Goal: Task Accomplishment & Management: Manage account settings

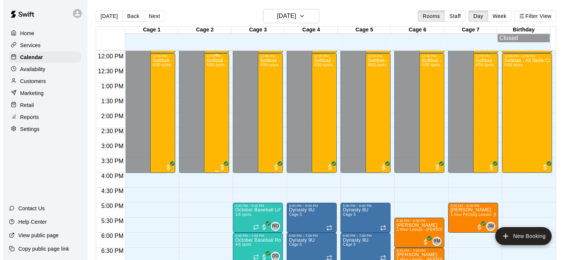
scroll to position [356, 0]
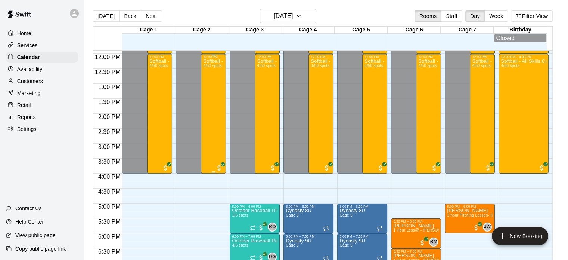
click at [214, 124] on div "Softball - All Skills Camp 4/50 spots" at bounding box center [213, 189] width 21 height 260
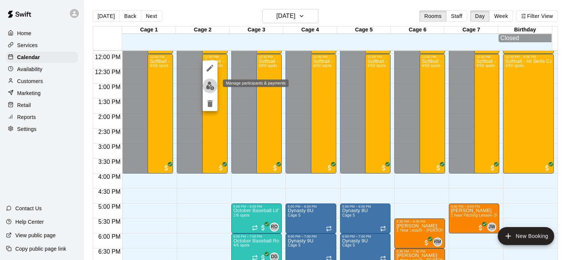
click at [210, 86] on img "edit" at bounding box center [210, 85] width 9 height 9
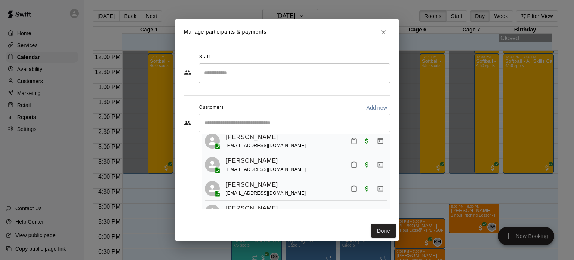
scroll to position [45, 0]
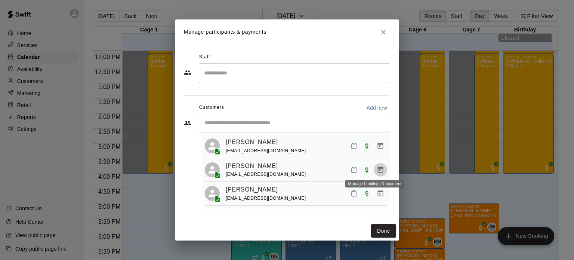
click at [377, 167] on icon "Manage bookings & payment" at bounding box center [380, 169] width 7 height 7
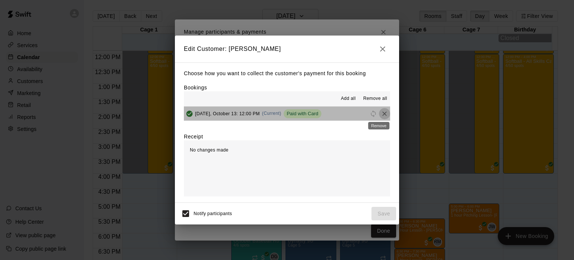
click at [381, 114] on icon "Remove" at bounding box center [384, 113] width 7 height 7
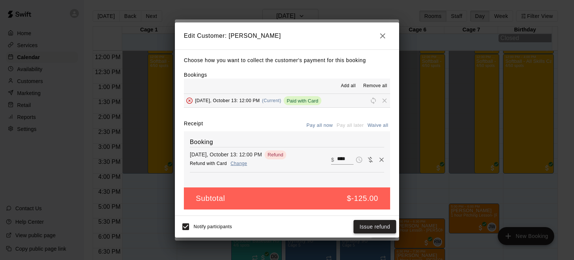
click at [376, 227] on button "Issue refund" at bounding box center [375, 227] width 43 height 14
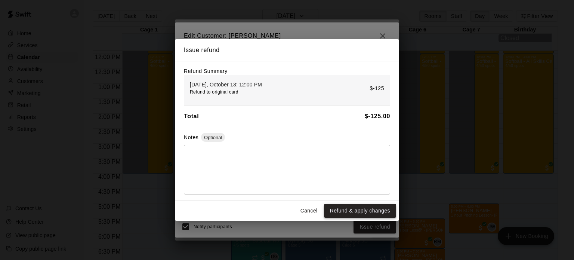
click at [356, 213] on button "Refund & apply changes" at bounding box center [360, 211] width 72 height 14
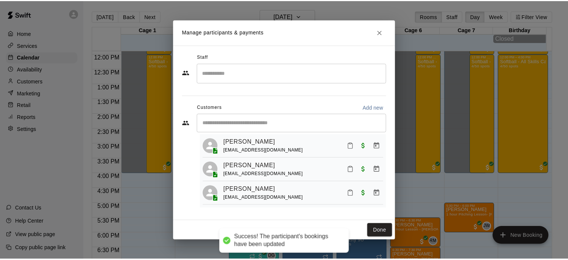
scroll to position [21, 0]
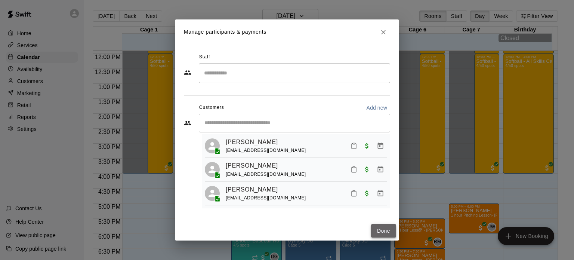
click at [383, 235] on button "Done" at bounding box center [383, 231] width 25 height 14
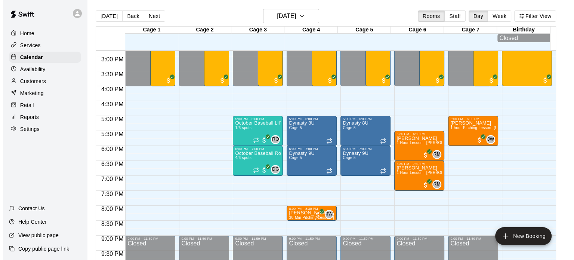
scroll to position [450, 0]
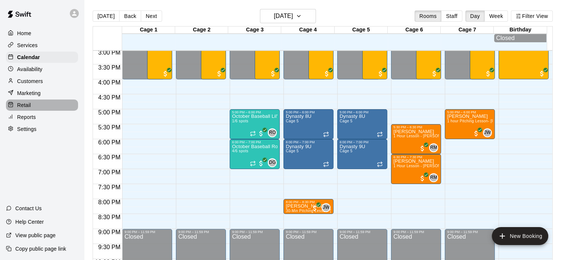
click at [28, 109] on p "Retail" at bounding box center [24, 104] width 14 height 7
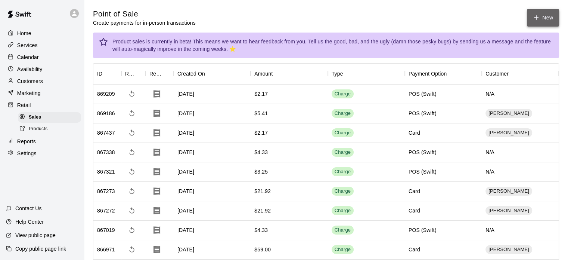
click at [537, 16] on icon "button" at bounding box center [537, 18] width 0 height 4
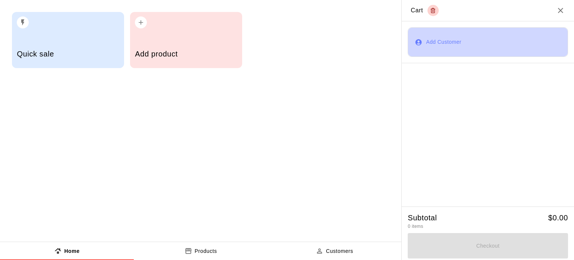
click at [457, 49] on button "Add Customer" at bounding box center [488, 42] width 160 height 30
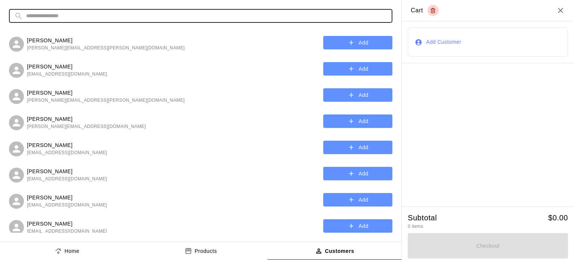
click at [237, 15] on input "text" at bounding box center [206, 16] width 361 height 14
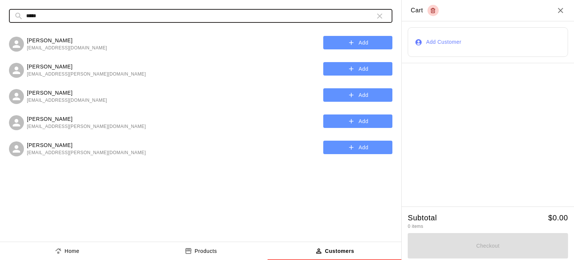
type input "*****"
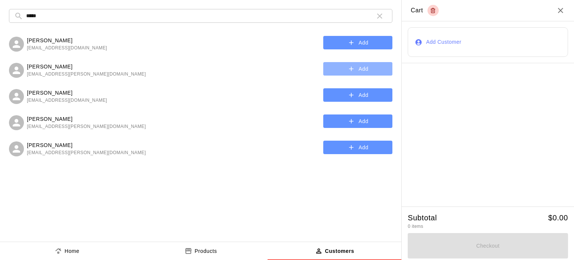
click at [350, 71] on icon "button" at bounding box center [351, 68] width 7 height 7
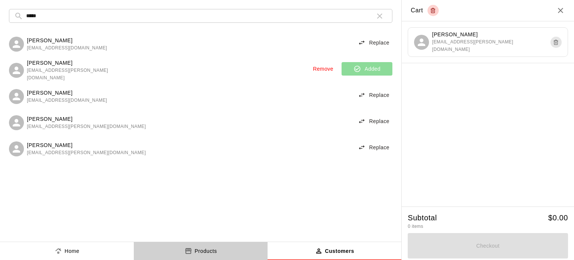
click at [203, 252] on p "Products" at bounding box center [206, 251] width 22 height 8
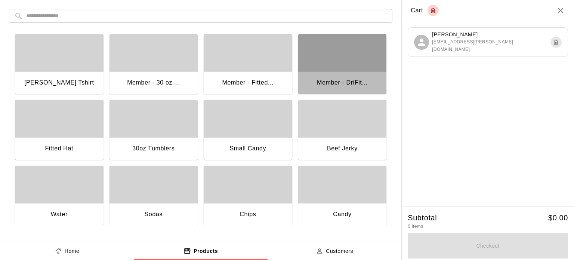
click at [337, 71] on div "Member - DriFit..." at bounding box center [342, 83] width 89 height 24
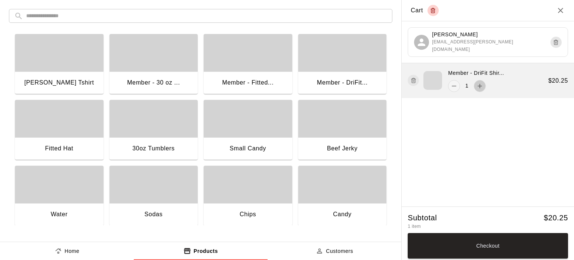
click at [479, 89] on icon "add" at bounding box center [479, 85] width 7 height 7
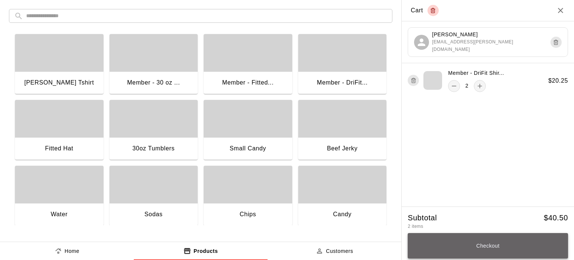
click at [495, 243] on button "Checkout" at bounding box center [488, 245] width 160 height 25
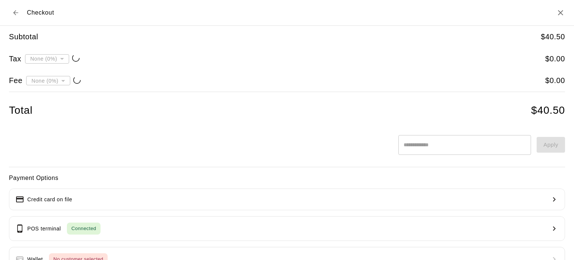
type input "**********"
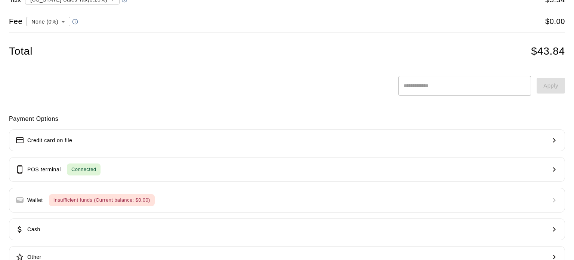
scroll to position [79, 0]
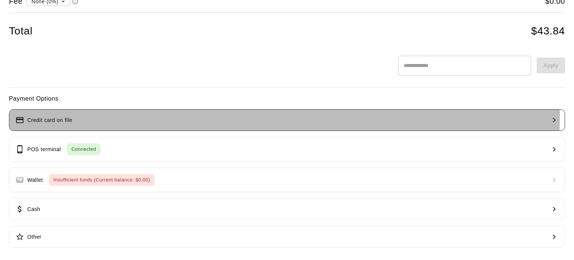
click at [124, 115] on button "Credit card on file" at bounding box center [287, 120] width 556 height 22
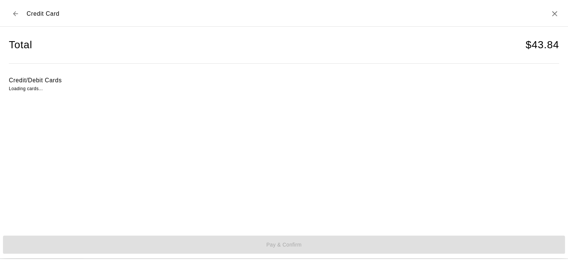
scroll to position [0, 0]
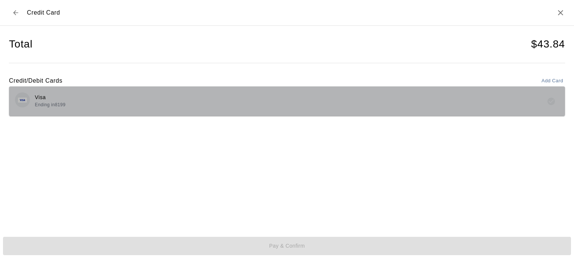
click at [149, 108] on div "Visa Ending in 8199" at bounding box center [287, 101] width 544 height 18
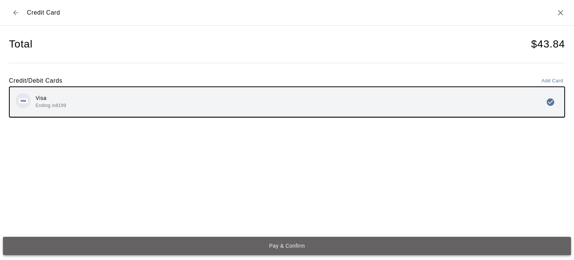
click at [305, 248] on button "Pay & Confirm" at bounding box center [287, 246] width 568 height 18
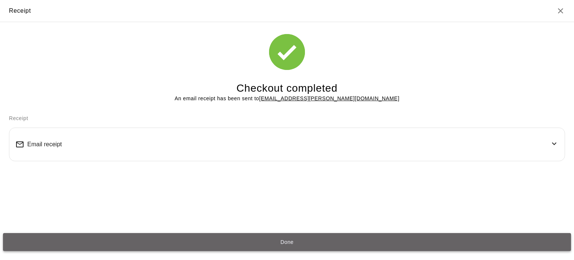
click at [287, 244] on button "Done" at bounding box center [287, 242] width 568 height 18
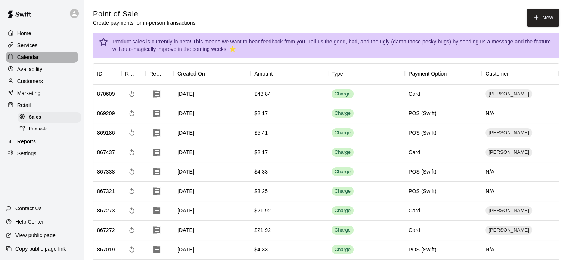
click at [28, 55] on p "Calendar" at bounding box center [28, 56] width 22 height 7
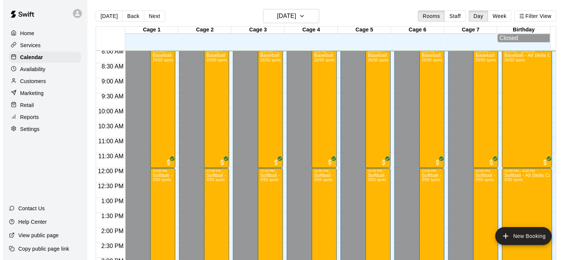
scroll to position [204, 0]
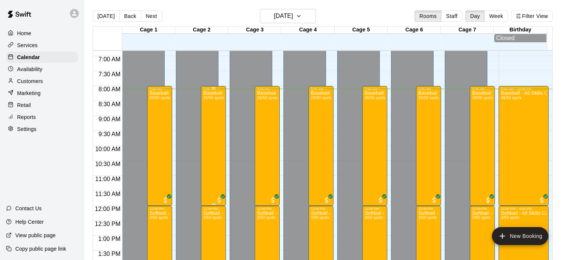
click at [220, 119] on div "Baseball - All Skills Camp 26/50 spots" at bounding box center [213, 221] width 21 height 260
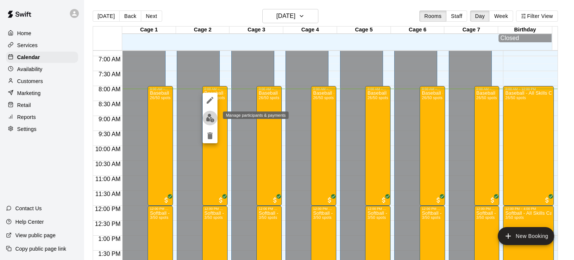
click at [210, 120] on img "edit" at bounding box center [210, 118] width 9 height 9
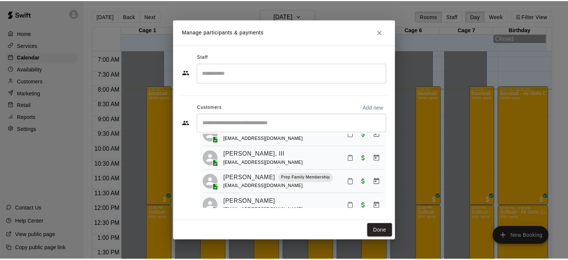
scroll to position [590, 0]
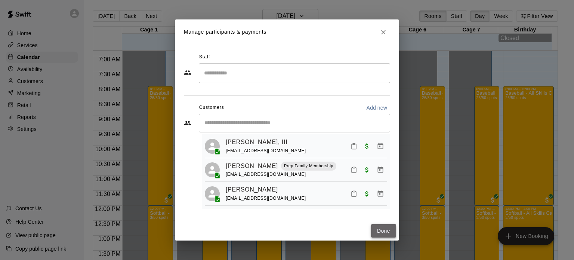
click at [387, 229] on button "Done" at bounding box center [383, 231] width 25 height 14
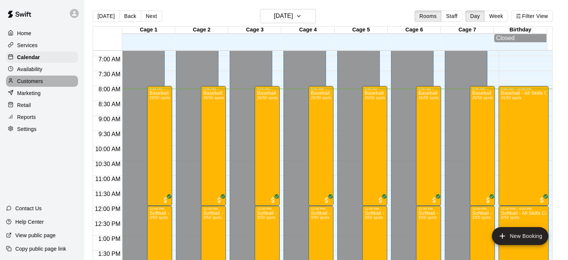
click at [37, 82] on p "Customers" at bounding box center [30, 80] width 26 height 7
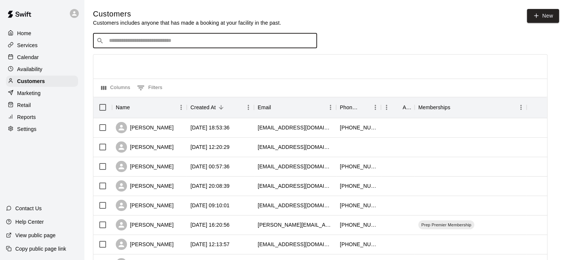
click at [185, 38] on input "Search customers by name or email" at bounding box center [210, 40] width 207 height 7
type input "*****"
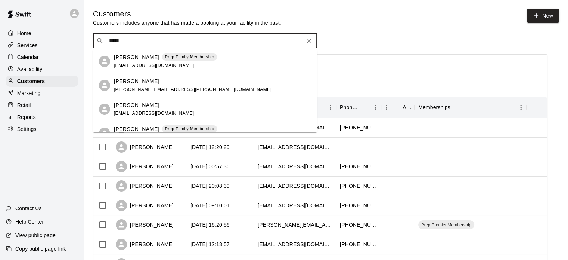
click at [124, 62] on div "[PERSON_NAME] Prep Family Membership [EMAIL_ADDRESS][DOMAIN_NAME]" at bounding box center [166, 61] width 104 height 16
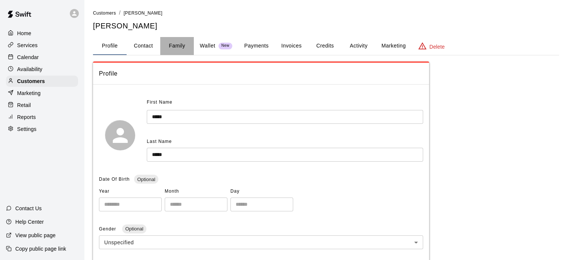
click at [182, 47] on button "Family" at bounding box center [177, 46] width 34 height 18
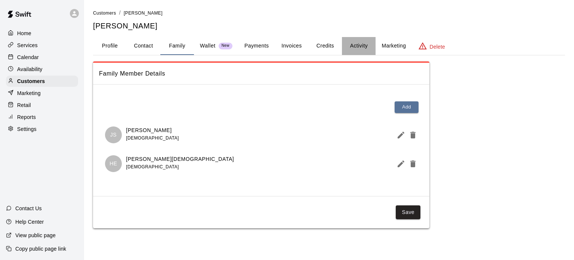
click at [355, 47] on button "Activity" at bounding box center [359, 46] width 34 height 18
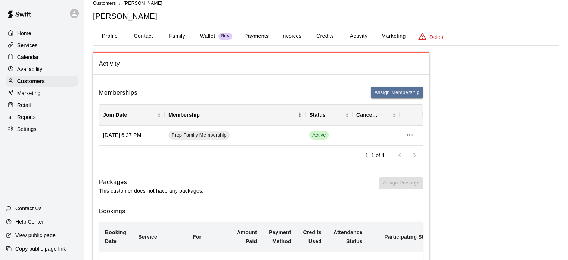
scroll to position [5, 0]
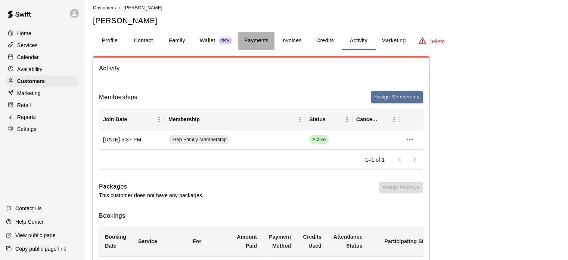
click at [262, 41] on button "Payments" at bounding box center [256, 41] width 36 height 18
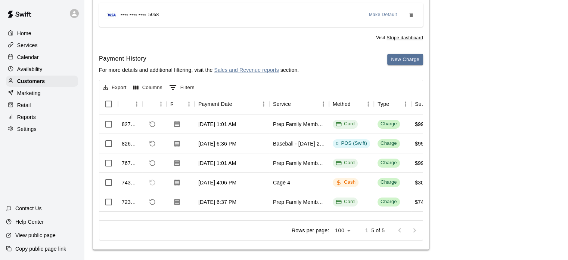
scroll to position [117, 0]
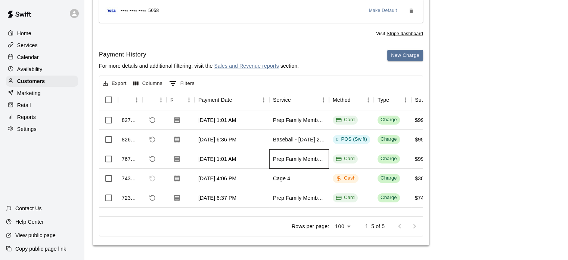
click at [308, 163] on div "Prep Family Membership" at bounding box center [299, 158] width 60 height 19
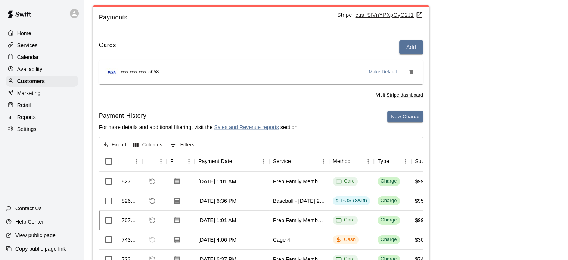
scroll to position [56, 0]
click at [26, 33] on p "Home" at bounding box center [24, 33] width 14 height 7
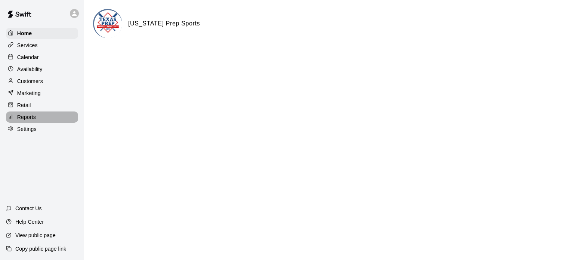
click at [25, 118] on p "Reports" at bounding box center [26, 116] width 19 height 7
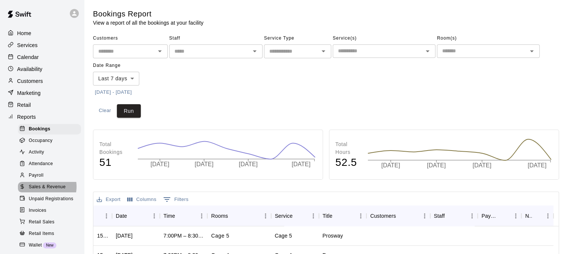
click at [44, 191] on span "Sales & Revenue" at bounding box center [47, 186] width 37 height 7
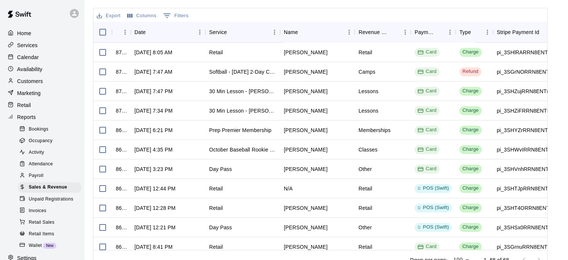
scroll to position [299, 0]
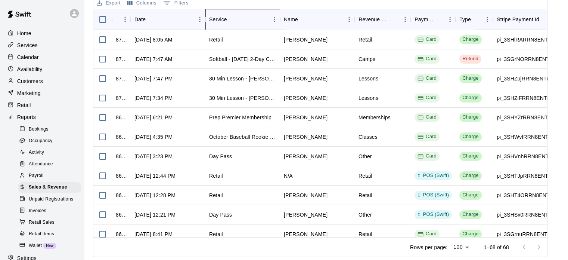
drag, startPoint x: 321, startPoint y: 139, endPoint x: 262, endPoint y: 12, distance: 140.3
click at [262, 12] on div "Service" at bounding box center [239, 19] width 60 height 21
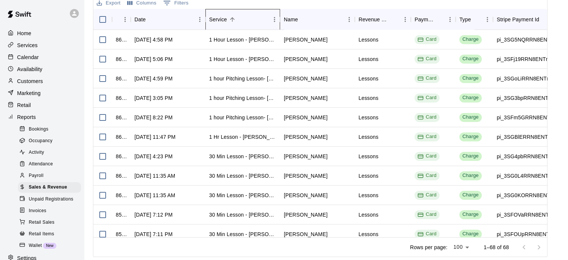
click at [262, 12] on div "Service" at bounding box center [239, 19] width 60 height 21
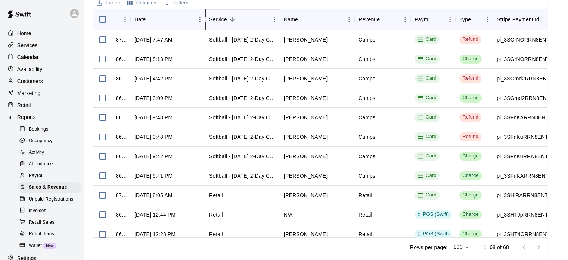
click at [262, 12] on div "Service" at bounding box center [239, 19] width 60 height 21
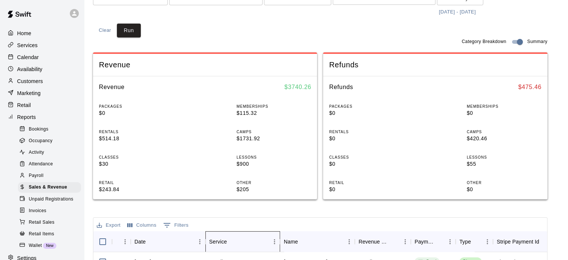
scroll to position [0, 0]
